Goal: Task Accomplishment & Management: Complete application form

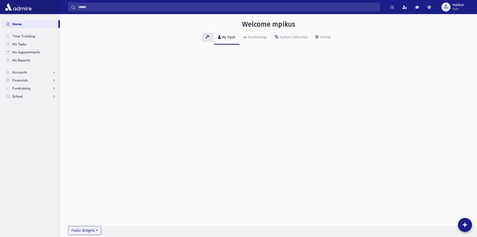
click at [16, 96] on span "School" at bounding box center [17, 96] width 11 height 5
click at [23, 110] on span "Attendance" at bounding box center [24, 112] width 19 height 5
click at [28, 119] on link "Entry" at bounding box center [31, 120] width 58 height 8
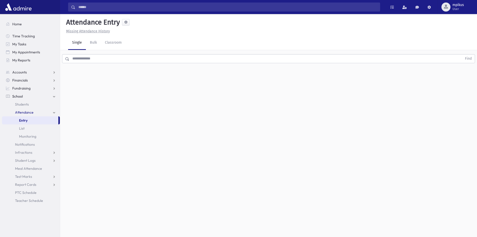
click at [160, 60] on input "text" at bounding box center [265, 58] width 393 height 9
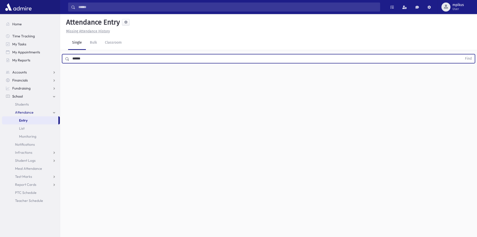
click at [462, 54] on button "Find" at bounding box center [468, 58] width 13 height 9
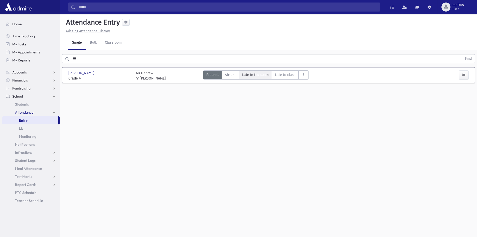
click at [252, 71] on morn"] "Late in the morn M" at bounding box center [255, 74] width 33 height 9
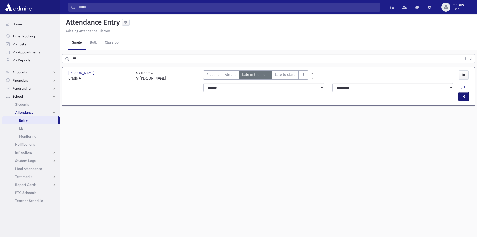
click at [465, 92] on button "button" at bounding box center [464, 96] width 10 height 9
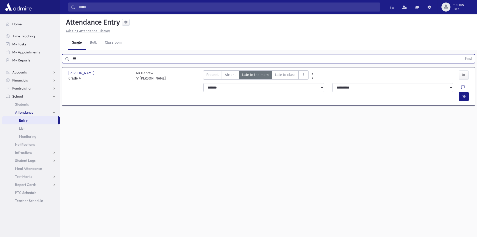
drag, startPoint x: 124, startPoint y: 57, endPoint x: 0, endPoint y: 24, distance: 128.6
click at [79, 53] on div "*** Find" at bounding box center [268, 57] width 417 height 15
type input "*"
click at [462, 54] on button "Find" at bounding box center [468, 58] width 13 height 9
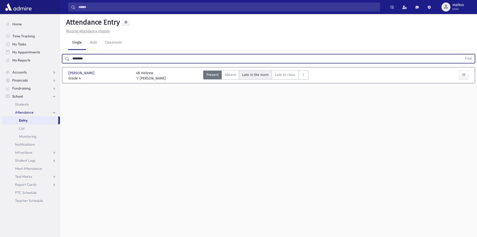
click at [242, 74] on span "Late in the morn" at bounding box center [255, 74] width 27 height 5
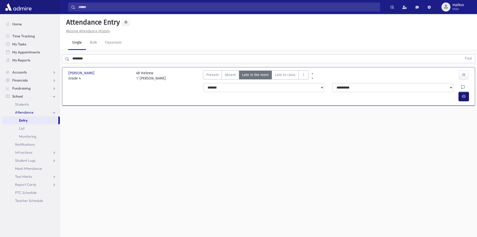
click at [467, 92] on button "button" at bounding box center [464, 96] width 10 height 9
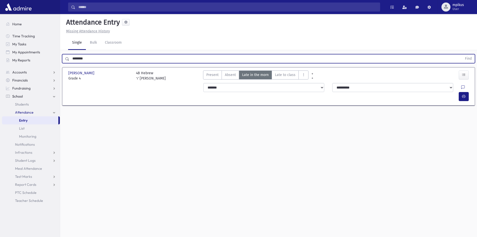
drag, startPoint x: 116, startPoint y: 57, endPoint x: 0, endPoint y: 63, distance: 115.8
click at [0, 64] on div "Search Results All Accounts" at bounding box center [238, 124] width 477 height 248
click at [462, 54] on button "Find" at bounding box center [468, 58] width 13 height 9
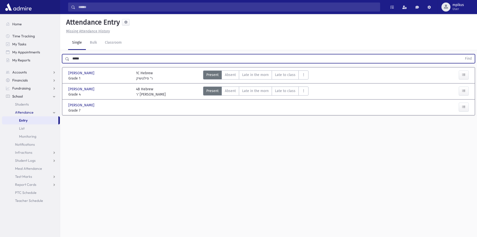
drag, startPoint x: 245, startPoint y: 89, endPoint x: 332, endPoint y: 83, distance: 87.6
click at [246, 88] on morn"] "Late in the morn M" at bounding box center [255, 90] width 33 height 9
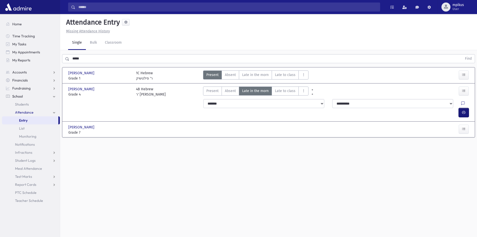
click at [463, 108] on button "button" at bounding box center [464, 112] width 10 height 9
drag, startPoint x: 119, startPoint y: 58, endPoint x: 0, endPoint y: 79, distance: 120.6
click at [0, 79] on div "Search Results All Accounts" at bounding box center [238, 124] width 477 height 248
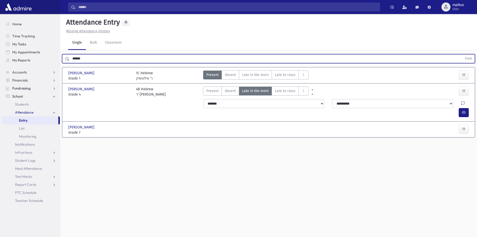
click at [462, 54] on button "Find" at bounding box center [468, 58] width 13 height 9
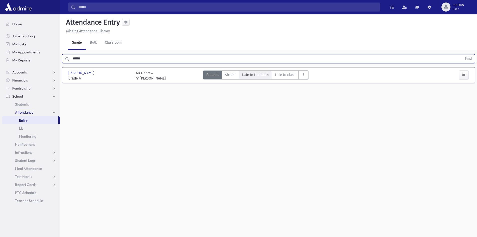
click at [261, 75] on span "Late in the morn" at bounding box center [255, 74] width 27 height 5
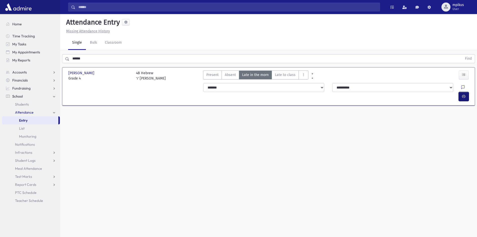
click at [462, 94] on icon "button" at bounding box center [464, 96] width 4 height 4
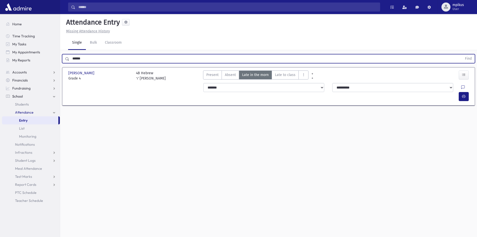
drag, startPoint x: 82, startPoint y: 59, endPoint x: 0, endPoint y: 72, distance: 82.9
click at [0, 71] on div "Search Results All Accounts" at bounding box center [238, 124] width 477 height 248
click at [462, 54] on button "Find" at bounding box center [468, 58] width 13 height 9
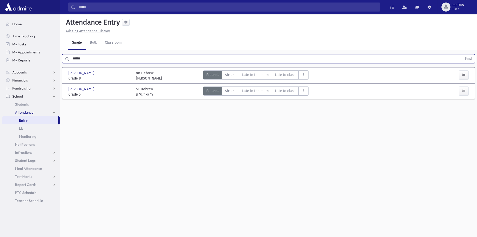
click at [255, 84] on div "[PERSON_NAME] [PERSON_NAME], [PERSON_NAME] Grade 5 Grade 5 5C Hebrew ר' גארעליק…" at bounding box center [268, 91] width 404 height 16
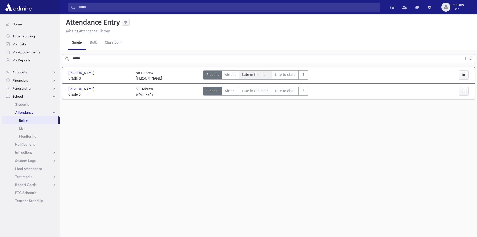
click at [252, 76] on span "Late in the morn" at bounding box center [255, 74] width 27 height 5
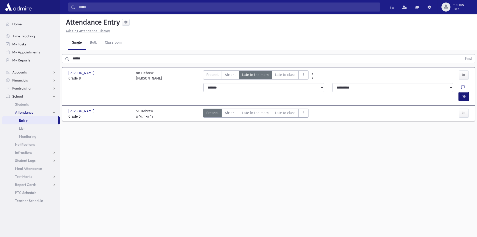
click at [463, 94] on icon "button" at bounding box center [464, 96] width 4 height 4
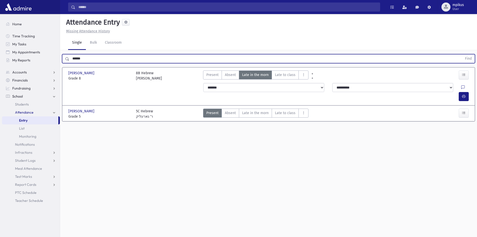
drag, startPoint x: 117, startPoint y: 55, endPoint x: 0, endPoint y: 64, distance: 117.3
click at [0, 70] on div "Search Results All Accounts" at bounding box center [238, 124] width 477 height 248
click at [462, 54] on button "Find" at bounding box center [468, 58] width 13 height 9
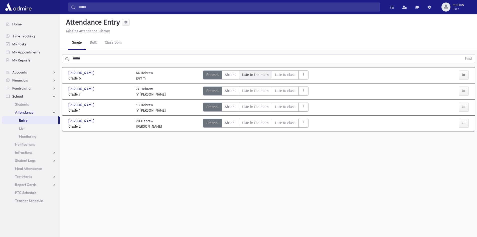
click at [267, 77] on span "Late in the morn" at bounding box center [255, 74] width 27 height 5
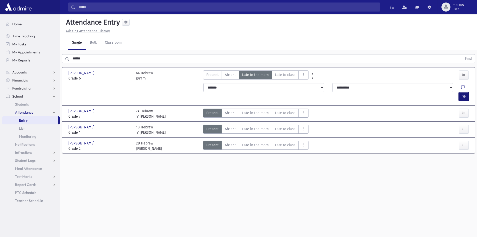
click at [463, 94] on icon "button" at bounding box center [464, 96] width 4 height 4
drag, startPoint x: 94, startPoint y: 58, endPoint x: 0, endPoint y: 78, distance: 96.4
click at [0, 81] on div "Search Results All Accounts" at bounding box center [238, 124] width 477 height 248
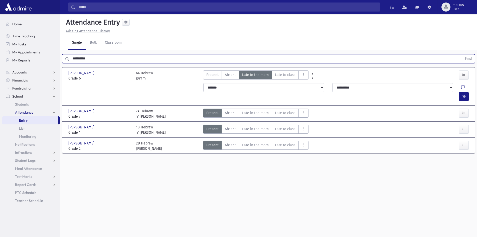
click at [462, 54] on button "Find" at bounding box center [468, 58] width 13 height 9
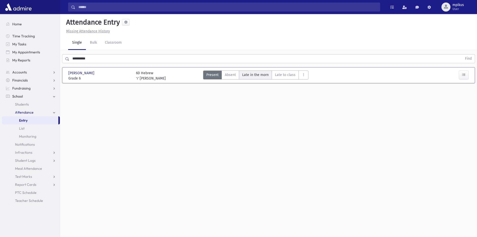
click at [265, 71] on div "[PERSON_NAME] [PERSON_NAME] Grade 6 Grade 6 6D Hebrew ר' זענטמן Present P Absen…" at bounding box center [268, 75] width 409 height 12
click at [265, 71] on morn"] "Late in the morn M" at bounding box center [255, 74] width 33 height 9
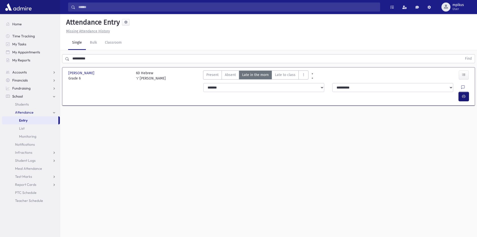
click at [463, 92] on button "button" at bounding box center [464, 96] width 10 height 9
drag, startPoint x: 67, startPoint y: 61, endPoint x: 0, endPoint y: 33, distance: 72.9
click at [0, 40] on div "Search Results All Accounts" at bounding box center [238, 124] width 477 height 248
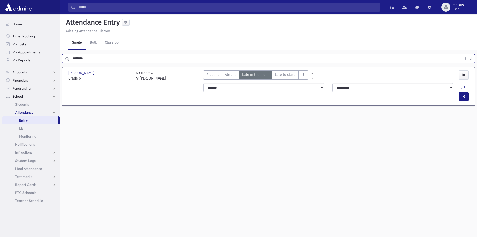
click at [462, 54] on button "Find" at bounding box center [468, 58] width 13 height 9
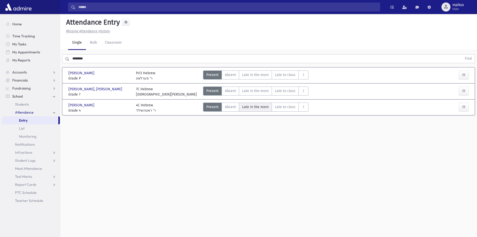
click at [255, 107] on span "Late in the morn" at bounding box center [255, 106] width 27 height 5
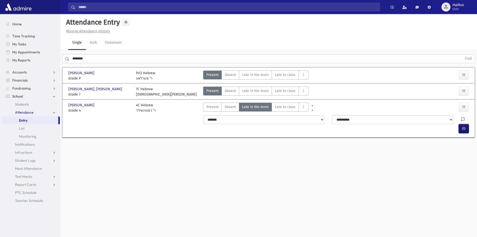
drag, startPoint x: 466, startPoint y: 120, endPoint x: 452, endPoint y: 121, distance: 13.9
click at [465, 124] on button "button" at bounding box center [464, 128] width 10 height 9
drag, startPoint x: 113, startPoint y: 64, endPoint x: 112, endPoint y: 60, distance: 3.7
click at [112, 62] on div "******** Find" at bounding box center [268, 57] width 417 height 15
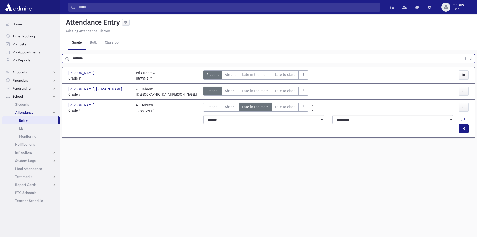
drag, startPoint x: 112, startPoint y: 60, endPoint x: 0, endPoint y: 44, distance: 112.7
click at [0, 50] on div "Search Results All Accounts" at bounding box center [238, 124] width 477 height 248
click at [462, 54] on button "Find" at bounding box center [468, 58] width 13 height 9
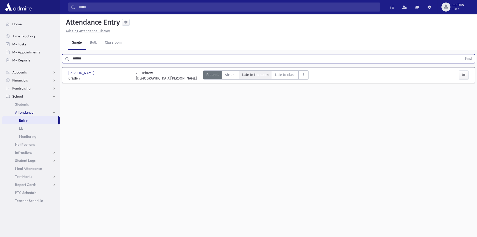
click at [253, 77] on span "Late in the morn" at bounding box center [255, 74] width 27 height 5
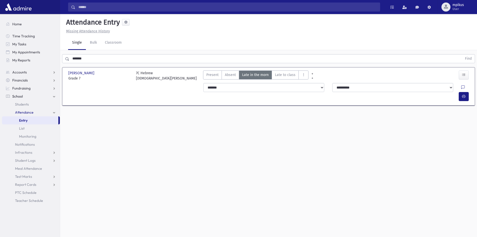
click at [469, 92] on div at bounding box center [465, 96] width 12 height 9
click at [462, 94] on span "button" at bounding box center [464, 96] width 4 height 4
drag, startPoint x: 100, startPoint y: 56, endPoint x: 0, endPoint y: 72, distance: 101.7
click at [0, 83] on div "Search Results All Accounts" at bounding box center [238, 124] width 477 height 248
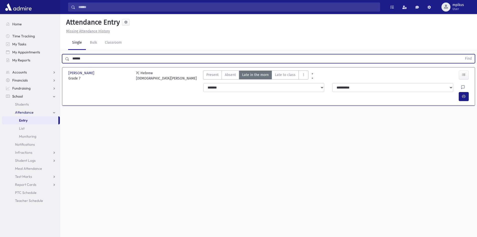
click at [462, 54] on button "Find" at bounding box center [468, 58] width 13 height 9
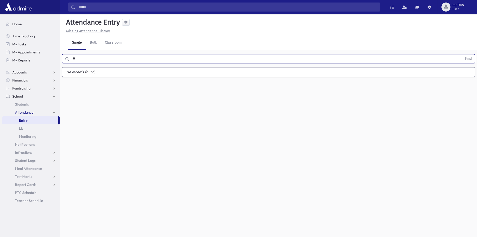
type input "*"
click at [462, 54] on button "Find" at bounding box center [468, 58] width 13 height 9
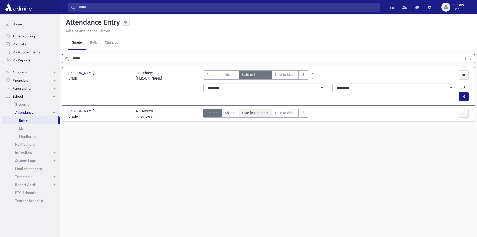
click at [265, 110] on span "Late in the morn" at bounding box center [255, 112] width 27 height 5
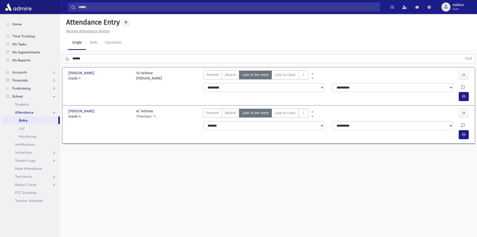
click at [461, 121] on div at bounding box center [466, 125] width 10 height 9
click at [463, 132] on icon "button" at bounding box center [464, 134] width 4 height 4
drag, startPoint x: 91, startPoint y: 60, endPoint x: 0, endPoint y: 87, distance: 95.0
click at [0, 72] on div "Search Results All Accounts" at bounding box center [238, 124] width 477 height 248
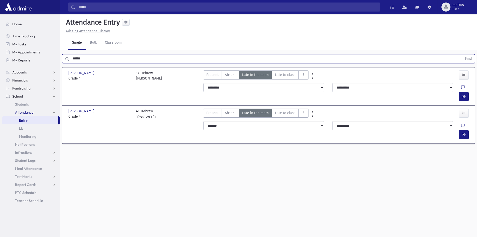
click at [462, 54] on button "Find" at bounding box center [468, 58] width 13 height 9
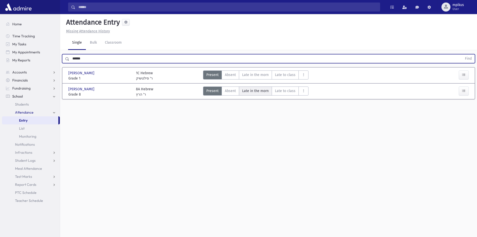
click at [240, 90] on morn"] "Late in the morn M" at bounding box center [255, 90] width 33 height 9
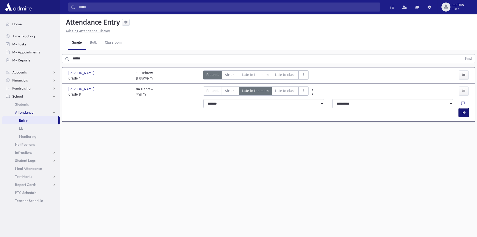
click at [461, 108] on button "button" at bounding box center [464, 112] width 10 height 9
drag, startPoint x: 128, startPoint y: 66, endPoint x: 120, endPoint y: 62, distance: 8.4
click at [121, 63] on div "****** Find [PERSON_NAME] [PERSON_NAME] Grade 1 Grade 1 1C Hebrew ר' פילטשיק Pr…" at bounding box center [268, 89] width 417 height 79
click at [0, 95] on div "Search Results All Accounts" at bounding box center [238, 124] width 477 height 248
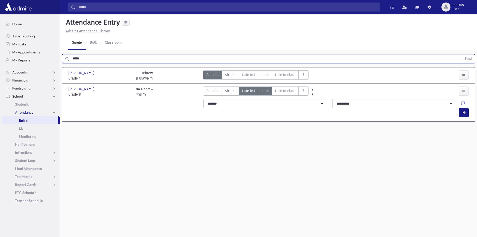
click at [462, 54] on button "Find" at bounding box center [468, 58] width 13 height 9
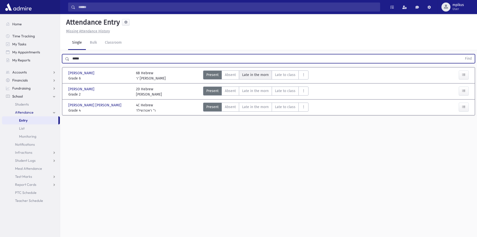
click at [261, 72] on span "Late in the morn" at bounding box center [255, 74] width 27 height 5
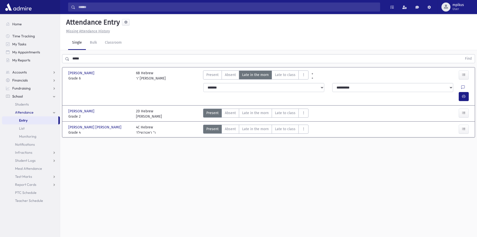
click at [469, 92] on div at bounding box center [465, 96] width 12 height 9
click at [468, 92] on button "button" at bounding box center [464, 96] width 10 height 9
drag, startPoint x: 89, startPoint y: 58, endPoint x: 0, endPoint y: 89, distance: 93.9
click at [16, 73] on div "Search Results All Accounts" at bounding box center [238, 124] width 477 height 248
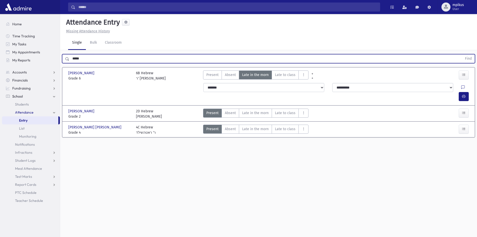
click at [462, 54] on button "Find" at bounding box center [468, 58] width 13 height 9
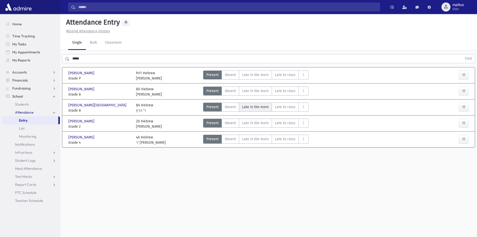
click at [259, 103] on morn"] "Late in the morn M" at bounding box center [255, 106] width 33 height 9
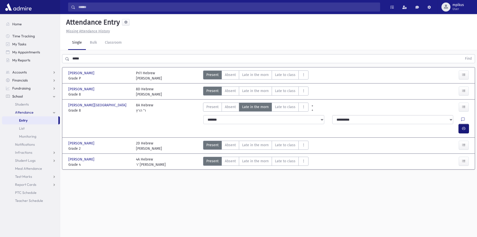
click at [465, 124] on button "button" at bounding box center [464, 128] width 10 height 9
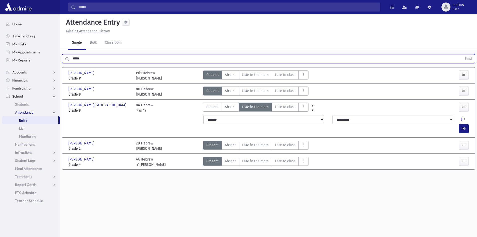
drag, startPoint x: 112, startPoint y: 61, endPoint x: 0, endPoint y: 50, distance: 112.9
click at [0, 56] on div "Search Results All Accounts" at bounding box center [238, 124] width 477 height 248
click at [462, 54] on button "Find" at bounding box center [468, 58] width 13 height 9
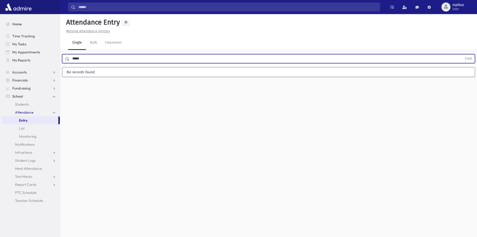
click at [462, 54] on button "Find" at bounding box center [468, 58] width 13 height 9
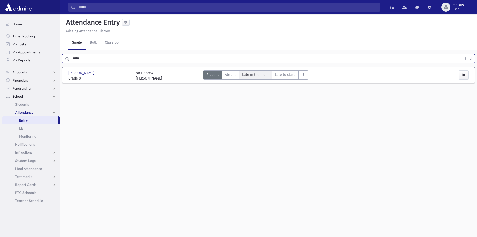
click at [242, 75] on span "Late in the morn" at bounding box center [255, 74] width 27 height 5
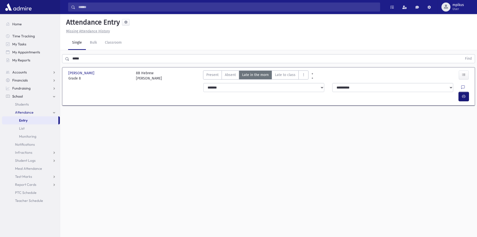
click at [459, 92] on button "button" at bounding box center [464, 96] width 10 height 9
drag, startPoint x: 88, startPoint y: 60, endPoint x: 46, endPoint y: 56, distance: 41.8
click at [46, 56] on div "Search Results All Accounts" at bounding box center [238, 124] width 477 height 248
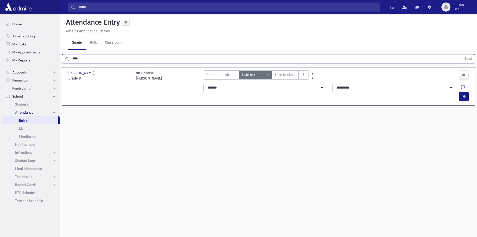
type input "****"
click at [462, 54] on button "Find" at bounding box center [468, 58] width 13 height 9
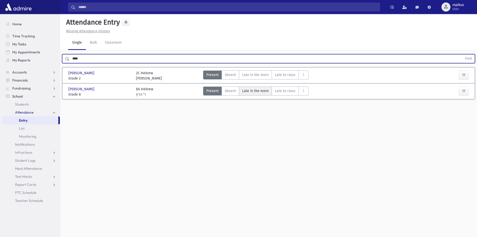
click at [244, 91] on span "Late in the morn" at bounding box center [255, 90] width 27 height 5
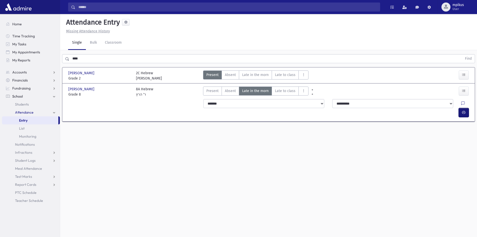
click at [465, 110] on icon "button" at bounding box center [464, 112] width 4 height 4
